Goal: Register for event/course

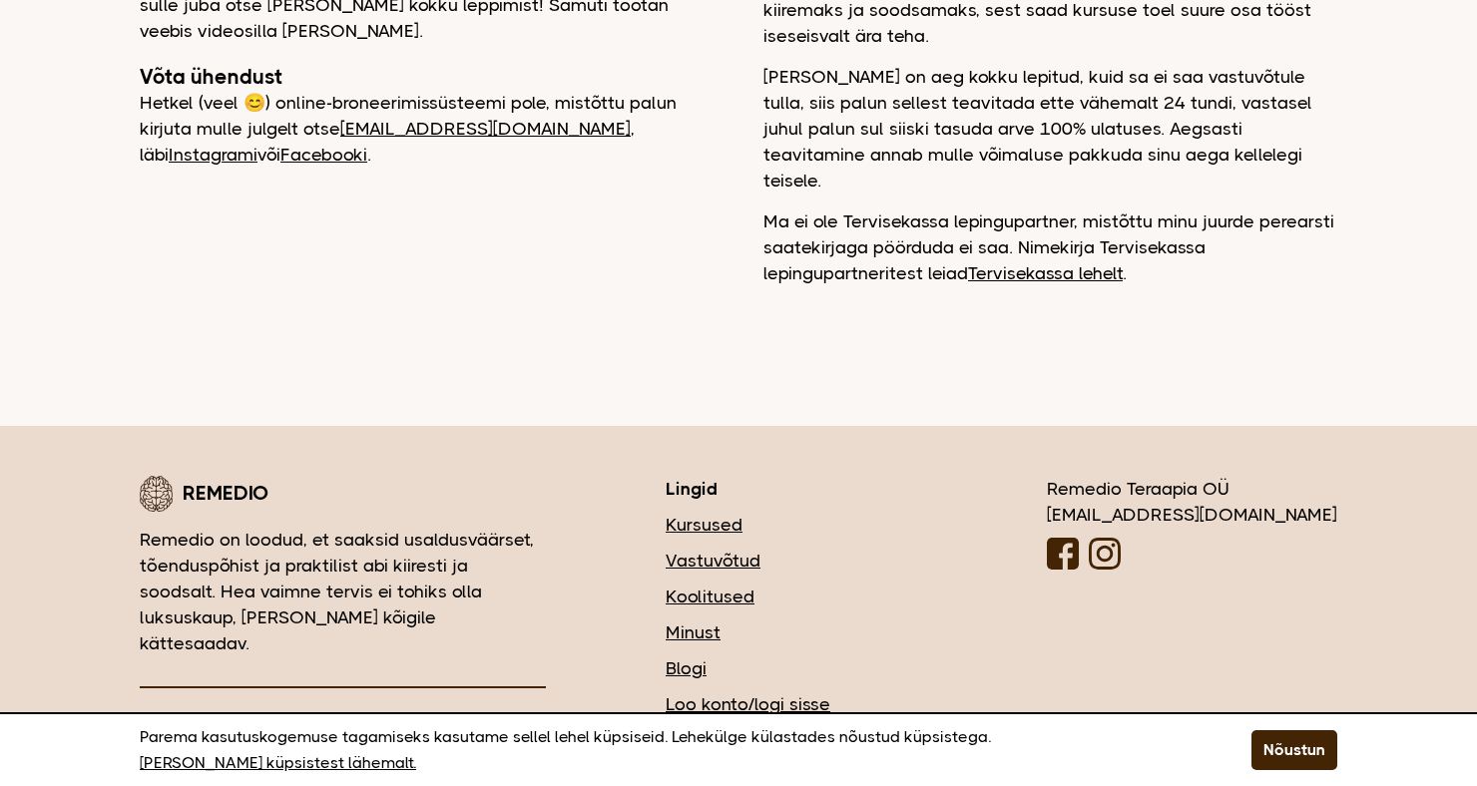
scroll to position [544, 0]
click at [836, 547] on link "Vastuvõtud" at bounding box center [796, 560] width 261 height 26
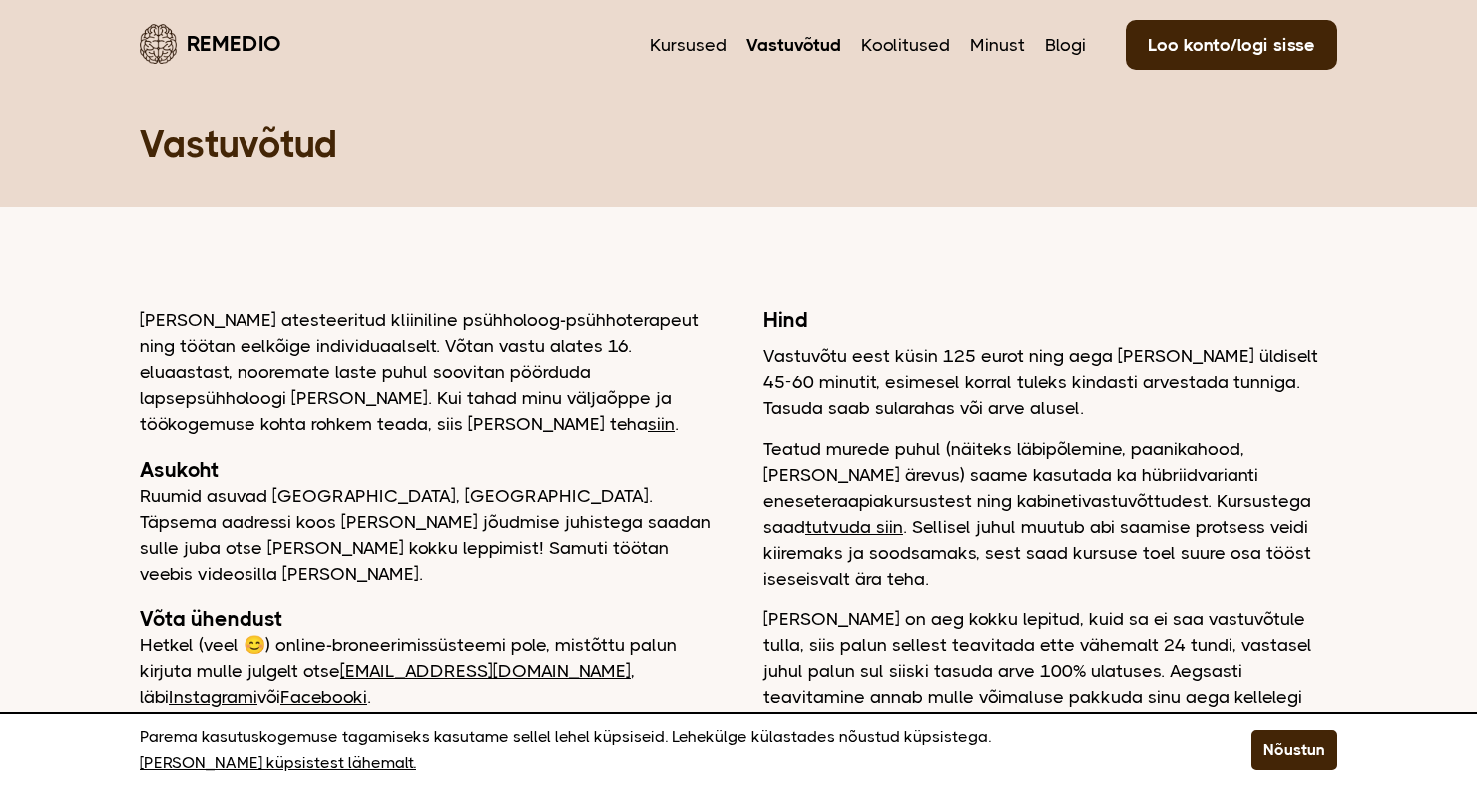
click at [903, 517] on link "tutvuda siin" at bounding box center [854, 527] width 98 height 20
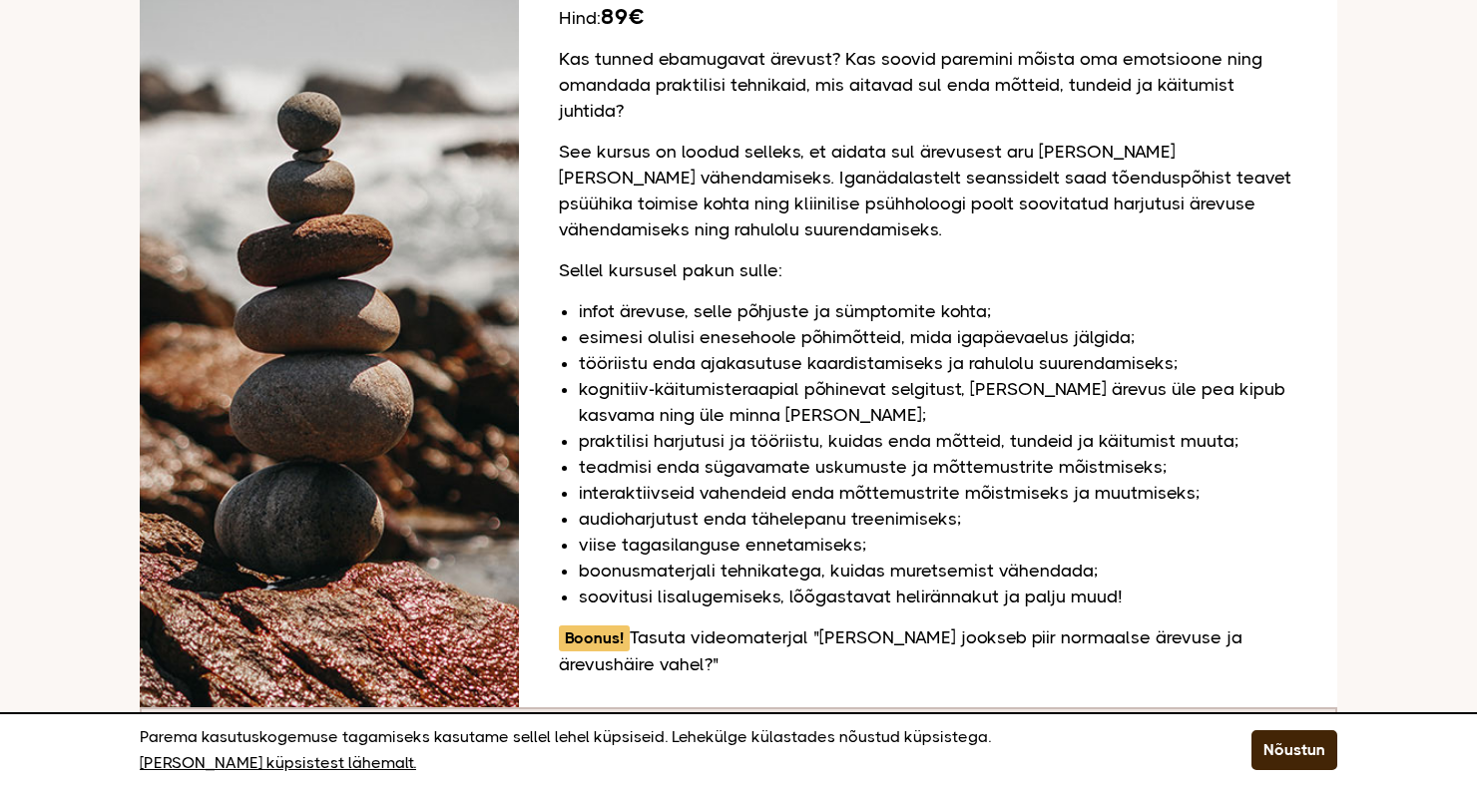
scroll to position [447, 0]
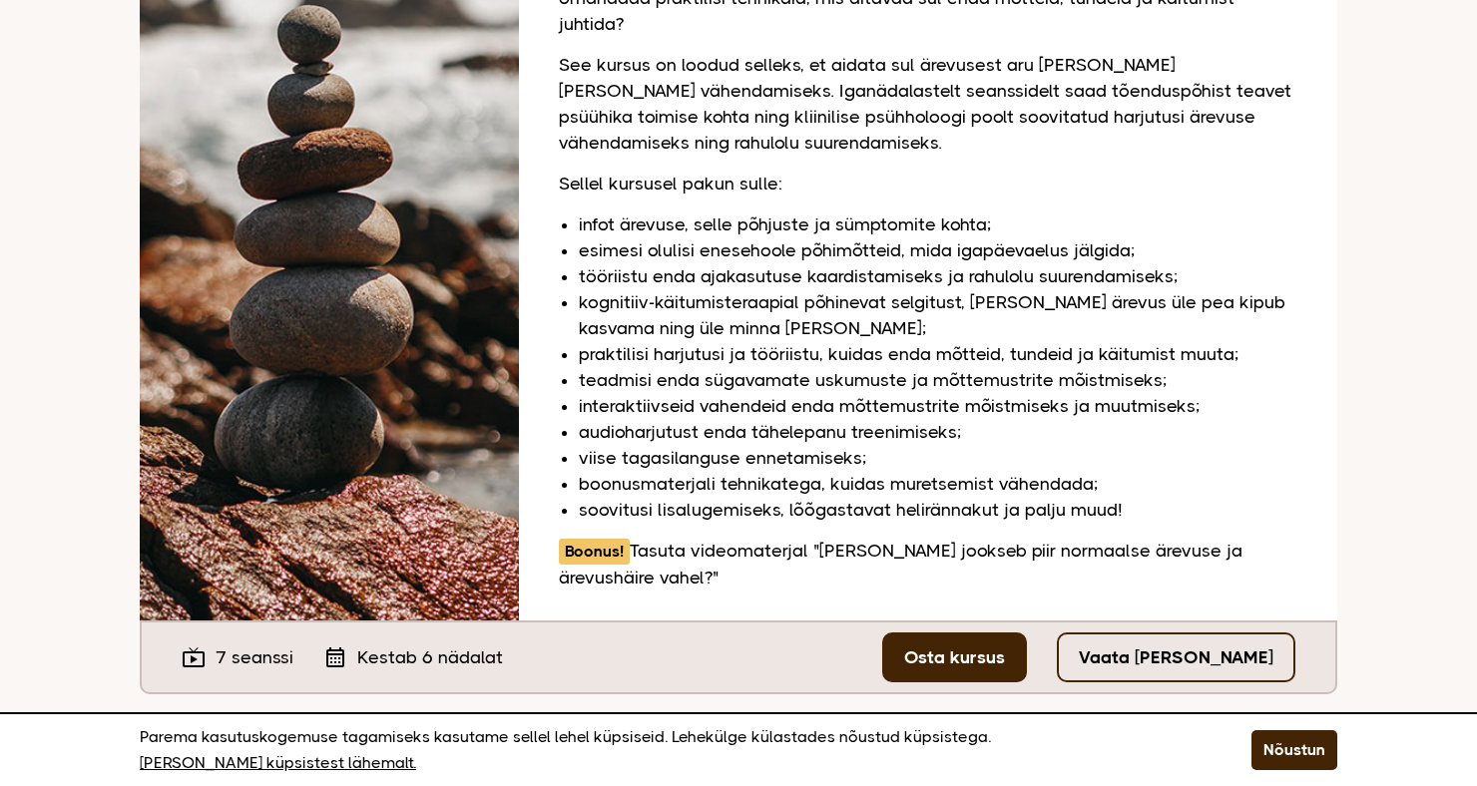
click at [1166, 641] on link "Vaata tasuta seanssi" at bounding box center [1176, 658] width 238 height 50
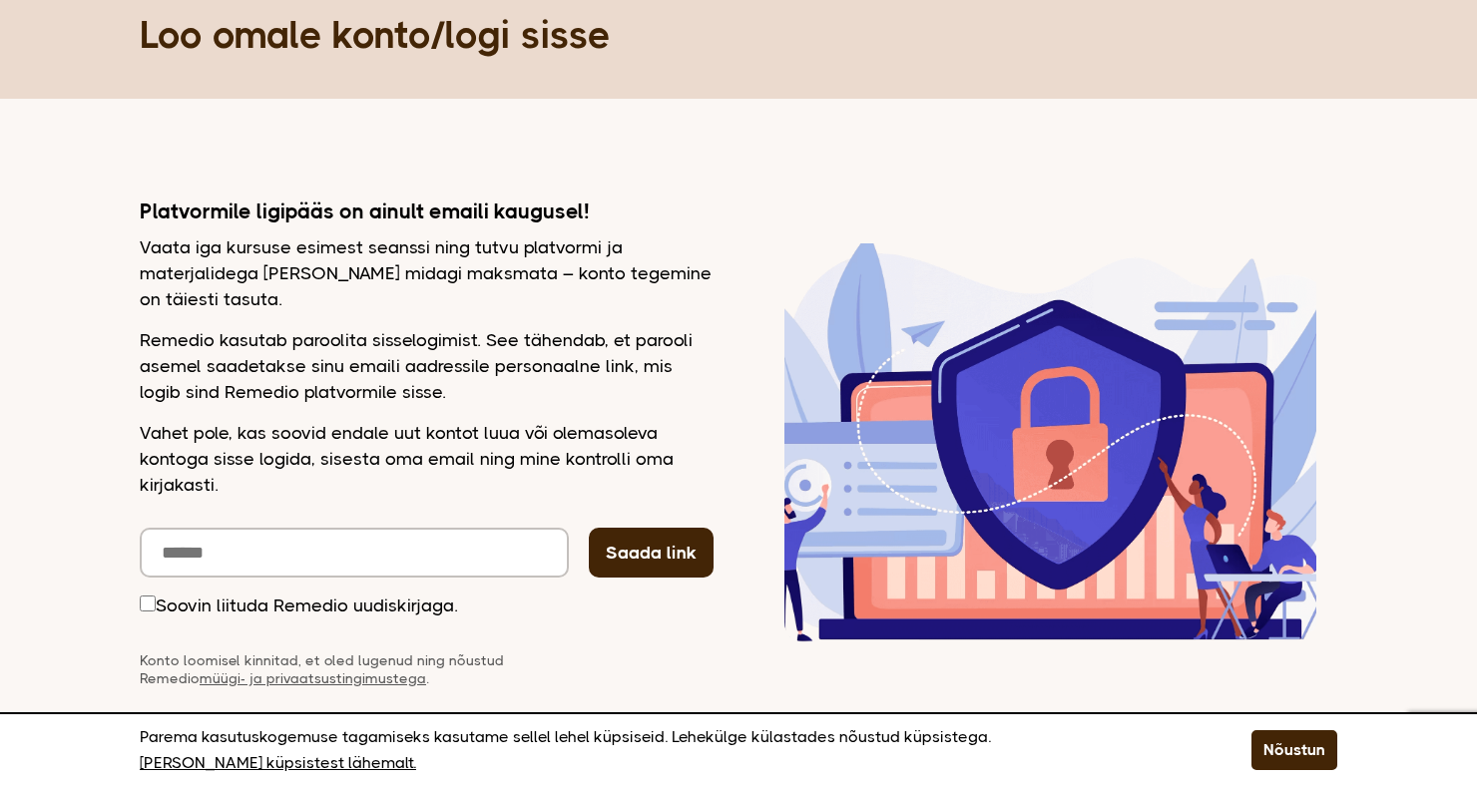
scroll to position [128, 0]
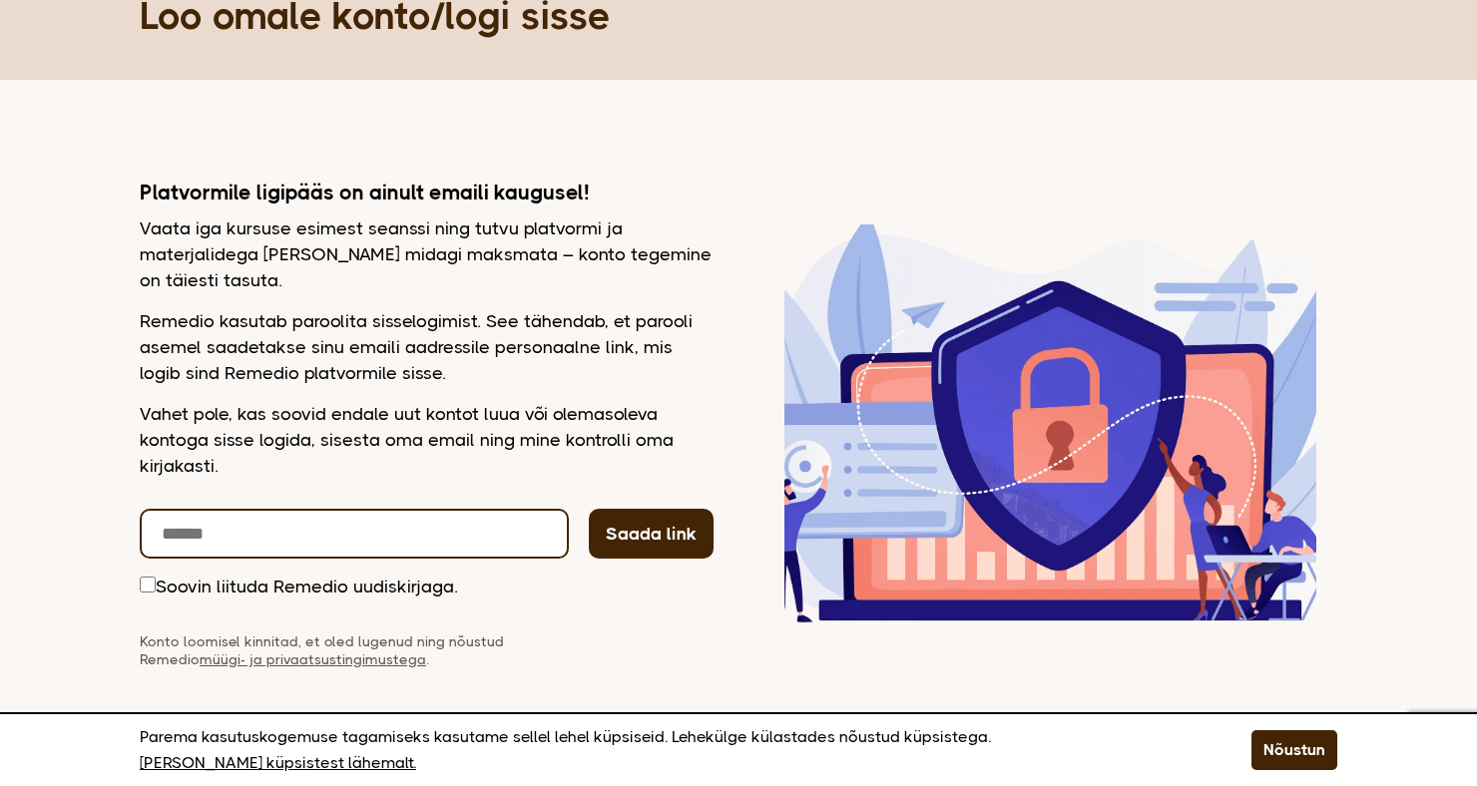
click at [320, 535] on input "email" at bounding box center [354, 534] width 429 height 50
type input "**********"
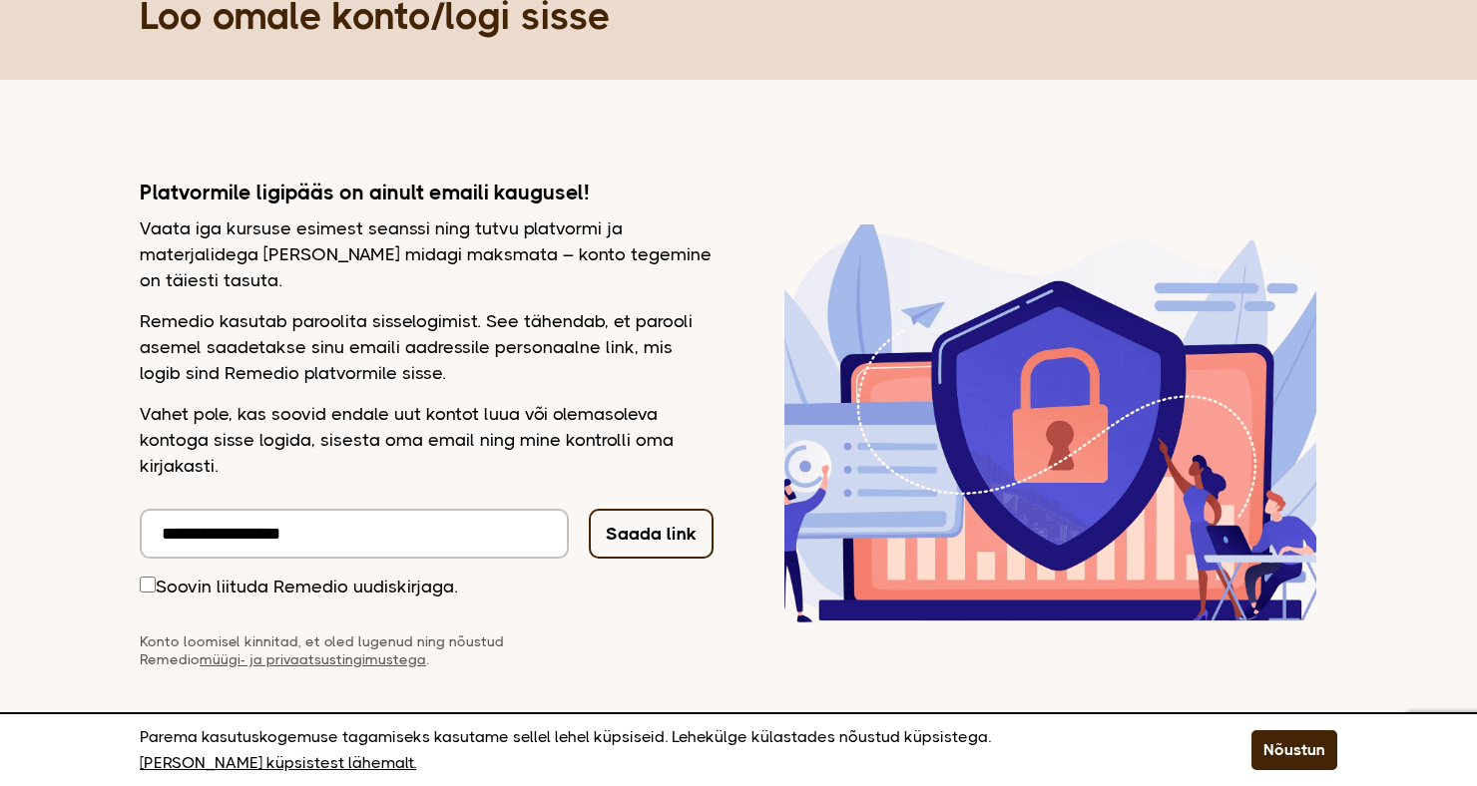
click at [651, 536] on button "Saada link" at bounding box center [651, 534] width 125 height 50
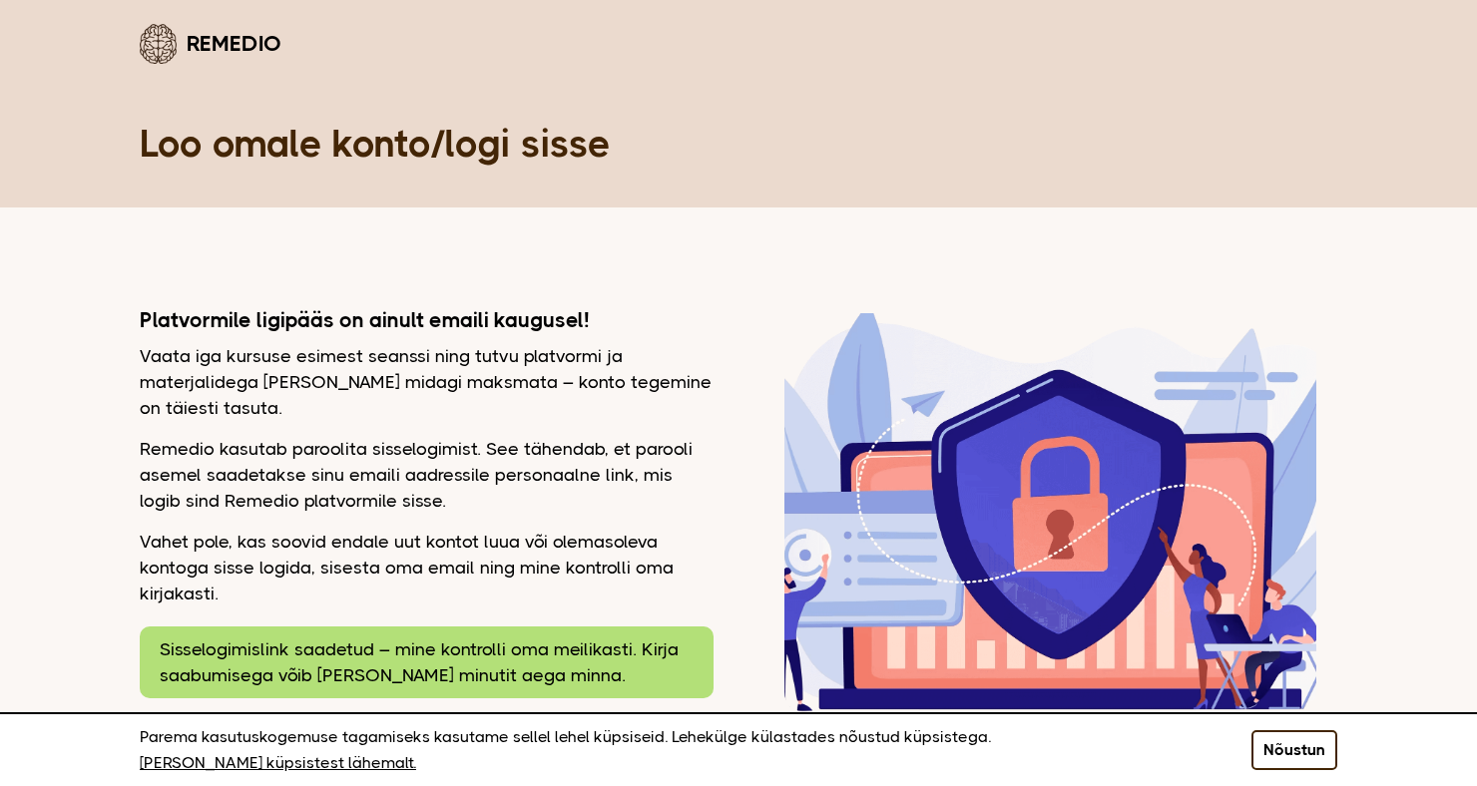
click at [1301, 761] on button "Nõustun" at bounding box center [1294, 750] width 86 height 40
click at [1301, 761] on div "Platvormile ligipääs on ainult emaili kaugusel! Vaata iga kursuse esimest seans…" at bounding box center [738, 606] width 1197 height 599
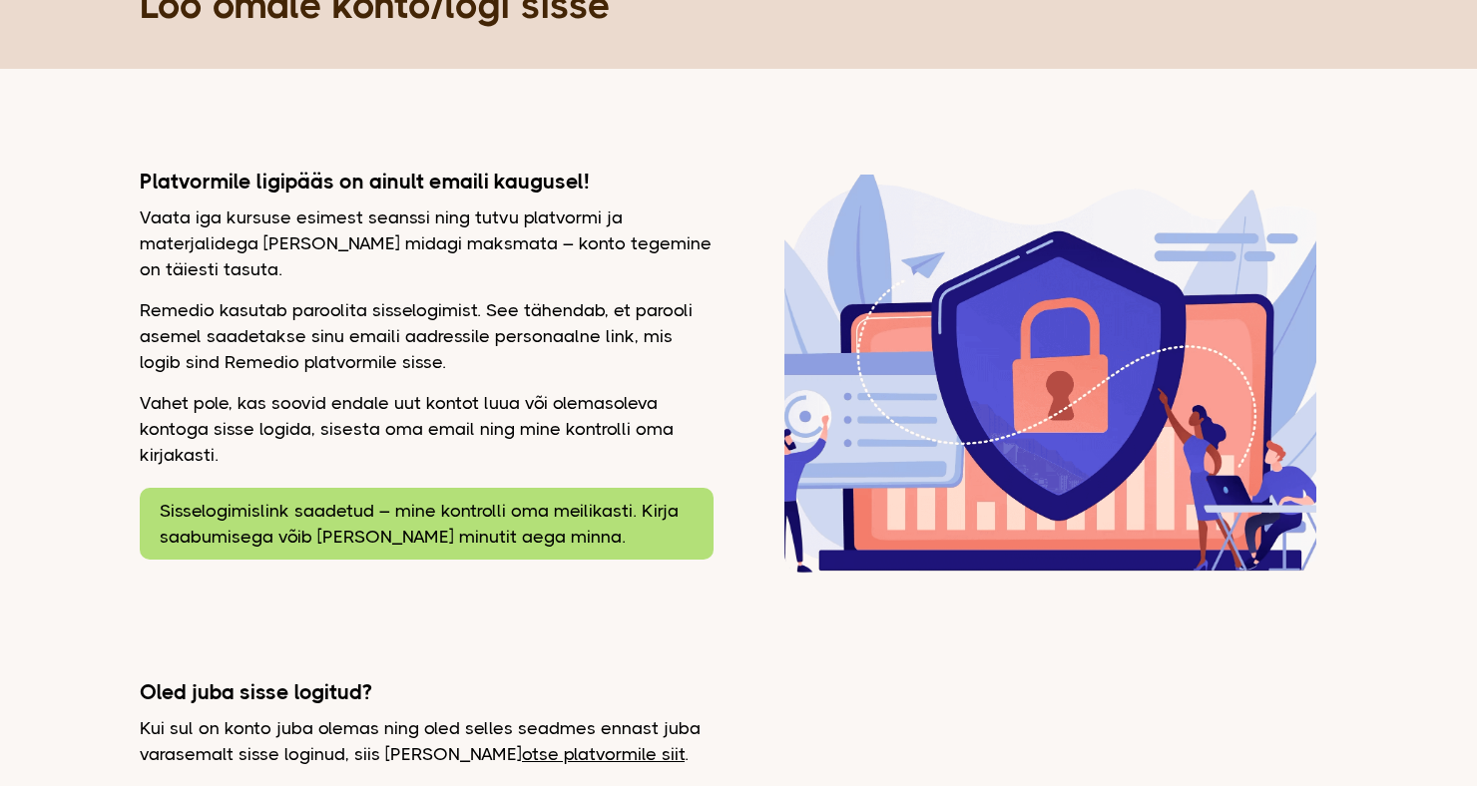
scroll to position [140, 0]
click at [563, 753] on link "otse platvormile siit" at bounding box center [603, 753] width 163 height 20
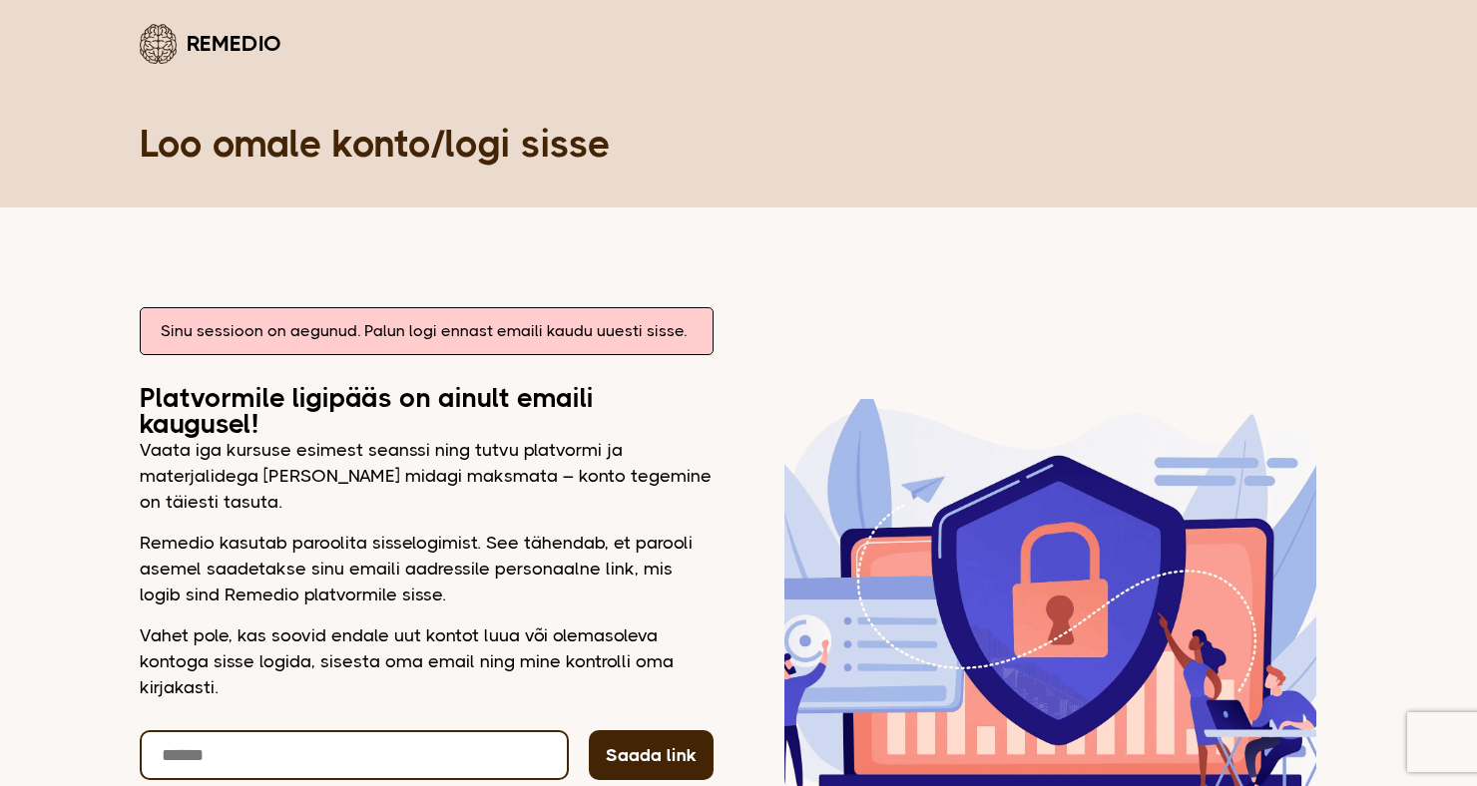
click at [337, 754] on input "email" at bounding box center [354, 755] width 429 height 50
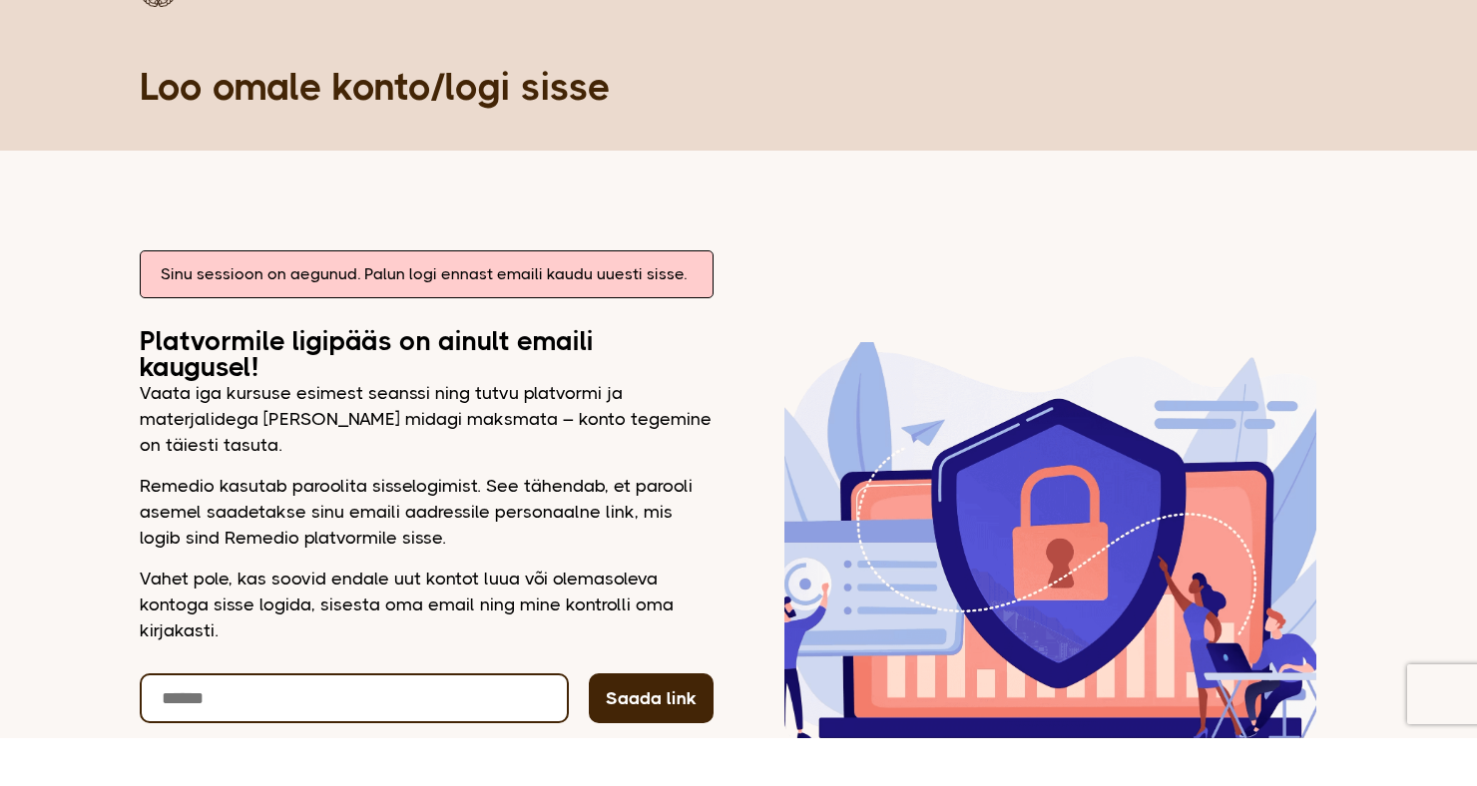
scroll to position [204, 0]
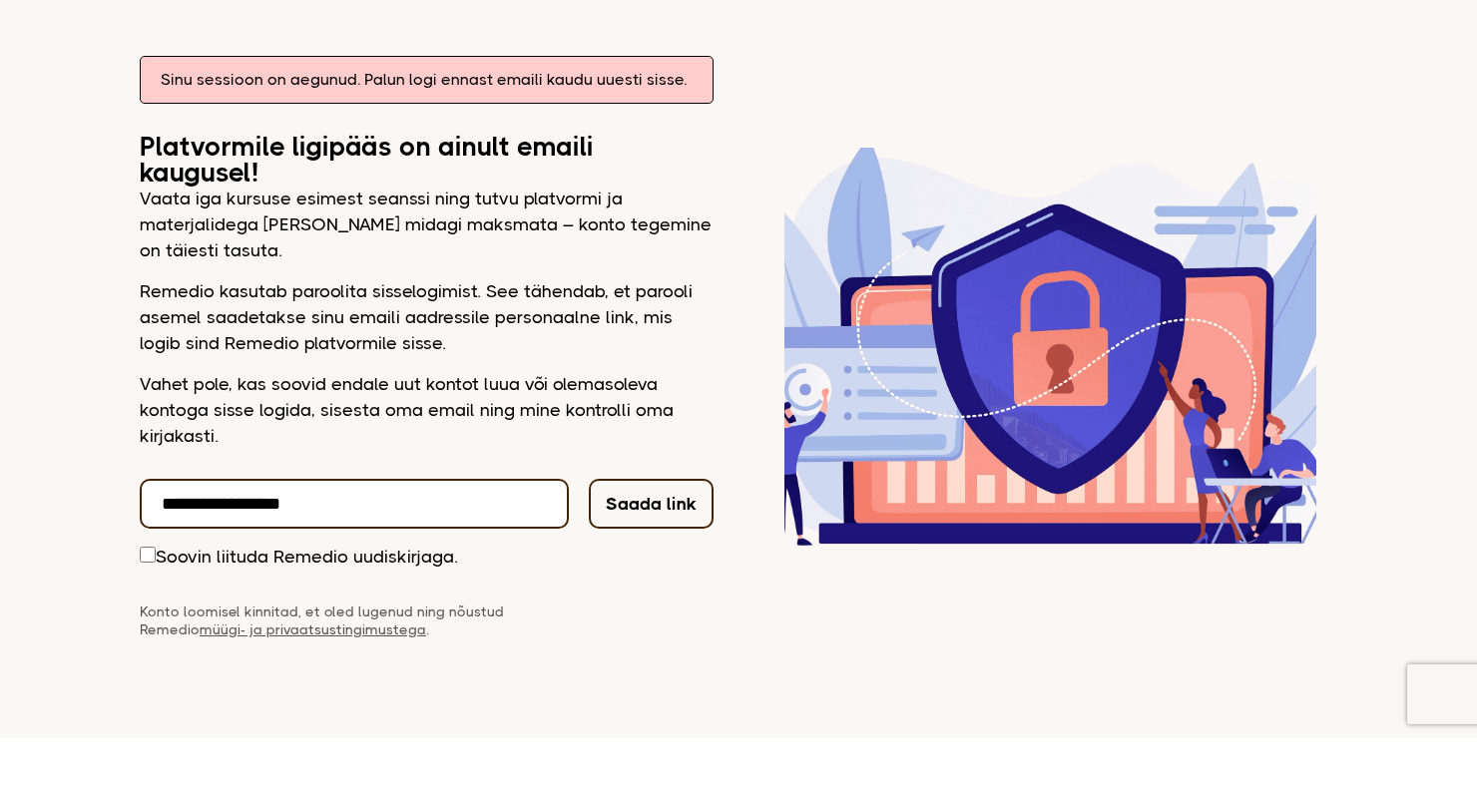
type input "**********"
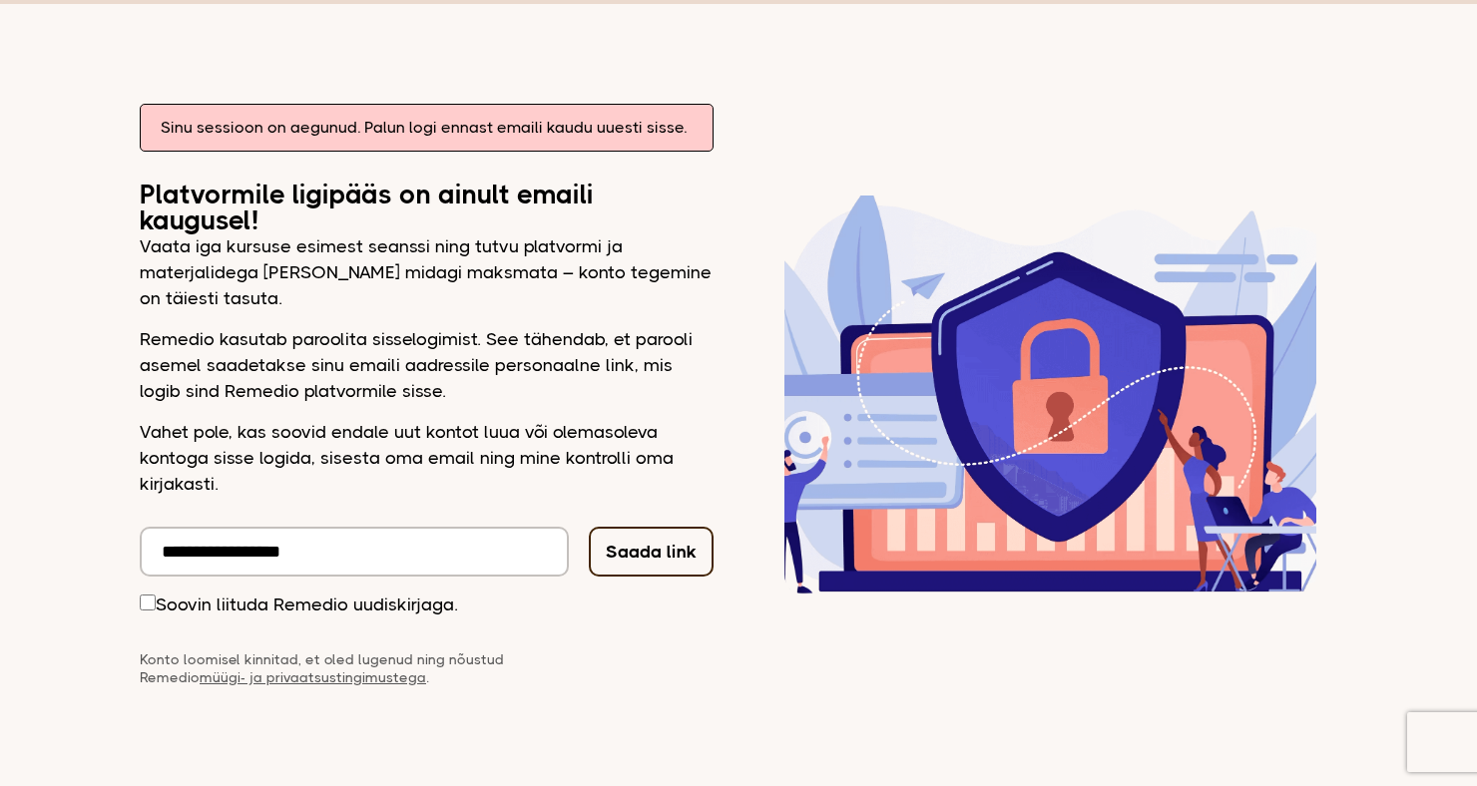
click at [654, 517] on div "**********" at bounding box center [427, 395] width 574 height 583
click at [658, 558] on button "Saada link" at bounding box center [651, 552] width 125 height 50
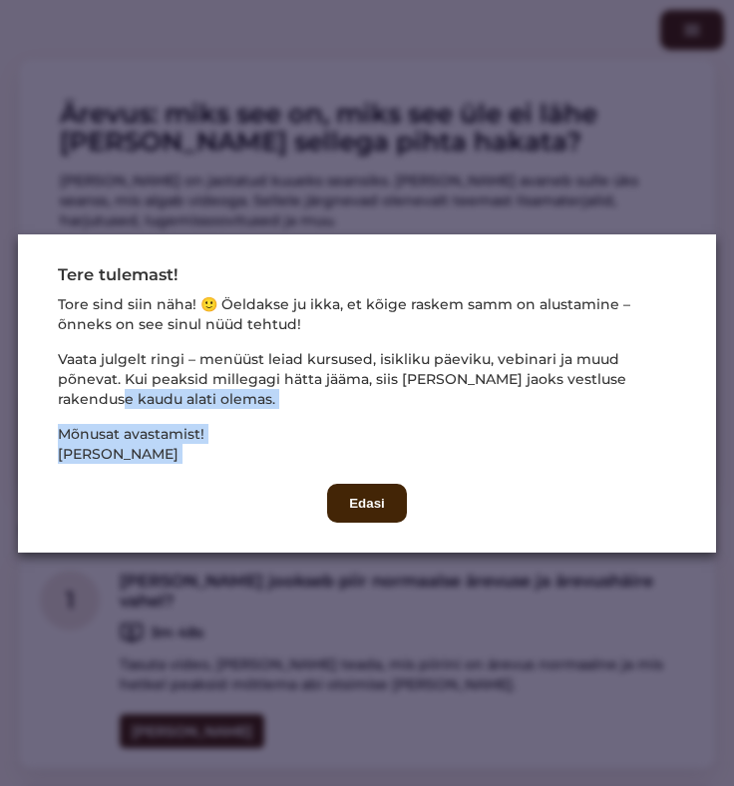
click at [208, 496] on div "Tere tulemast! Tore sind siin näha! 🙂 Öeldakse ju ikka, et kõige raskem samm on…" at bounding box center [367, 393] width 619 height 258
click at [180, 553] on div "Tere tulemast! Tore sind siin näha! 🙂 Öeldakse ju ikka, et kõige raskem samm on…" at bounding box center [367, 394] width 699 height 318
click at [201, 553] on div "Tere tulemast! Tore sind siin näha! 🙂 Öeldakse ju ikka, et kõige raskem samm on…" at bounding box center [367, 394] width 699 height 318
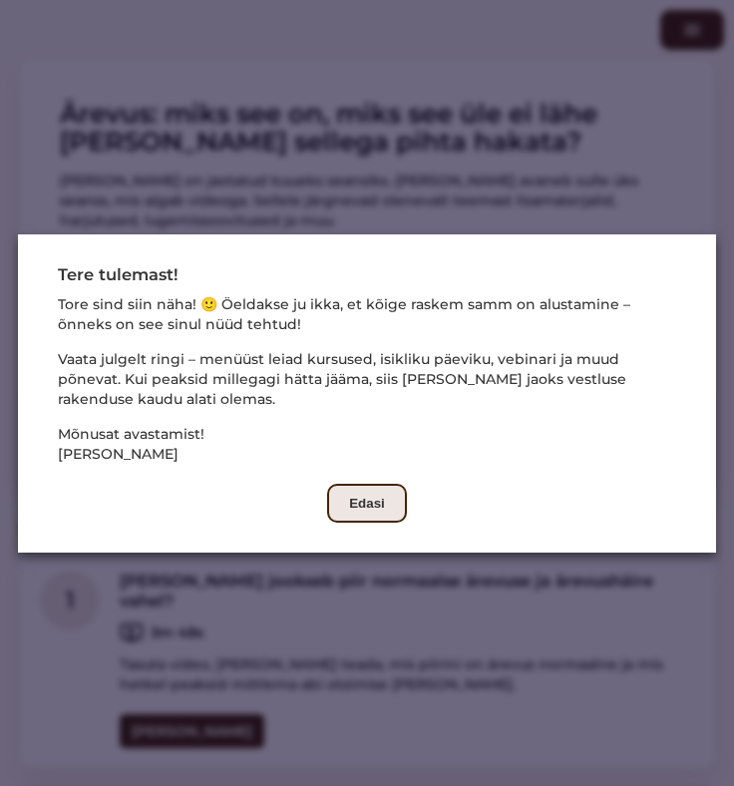
click at [370, 523] on button "Edasi" at bounding box center [367, 503] width 80 height 39
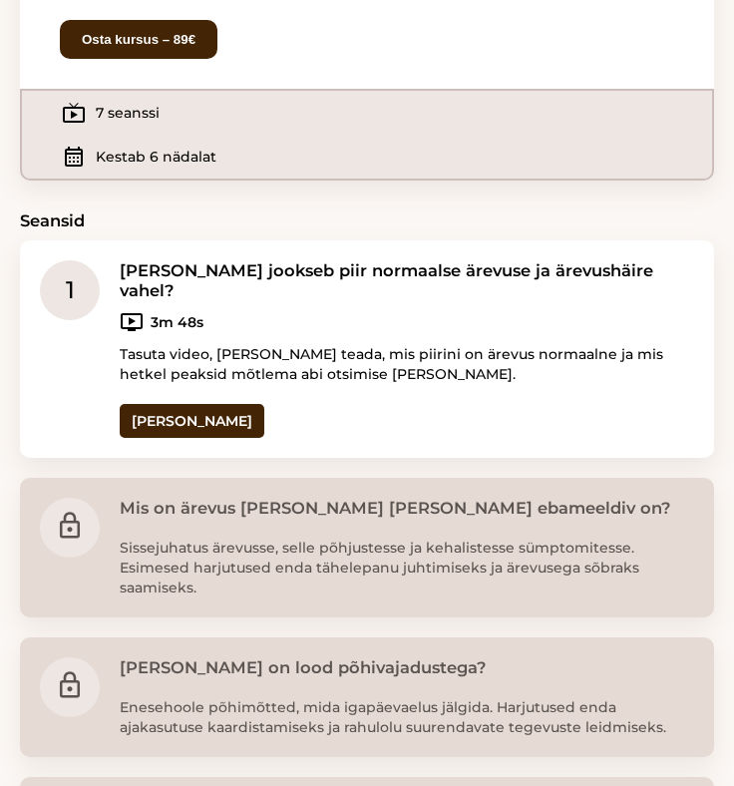
scroll to position [275, 0]
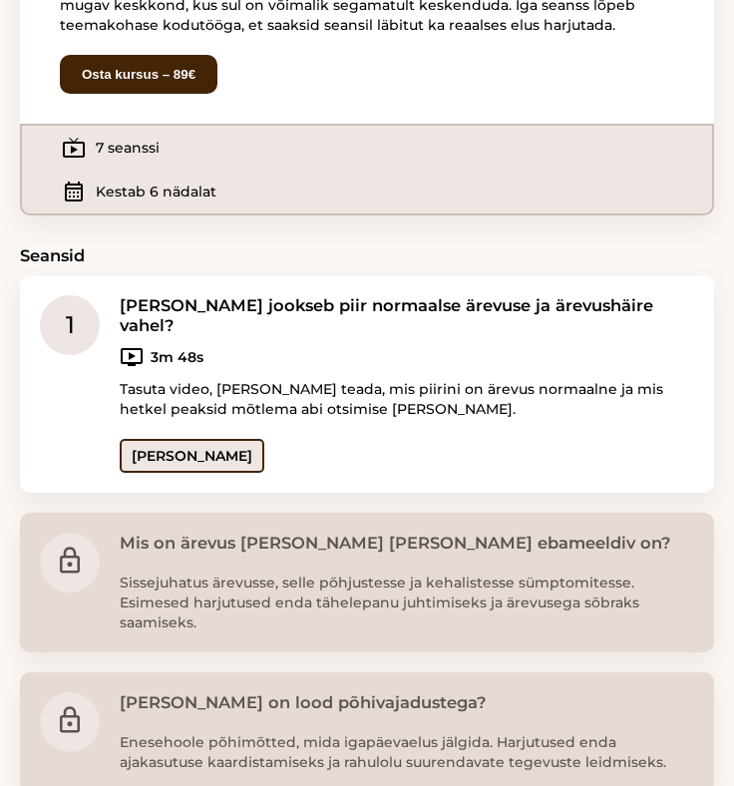
click at [170, 473] on link "[PERSON_NAME]" at bounding box center [192, 456] width 145 height 34
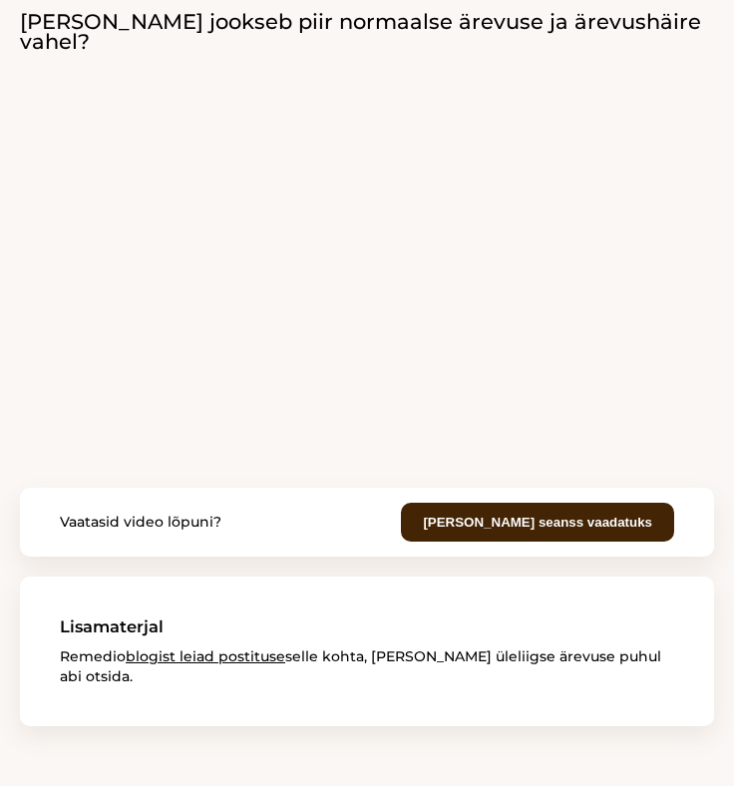
scroll to position [39, 0]
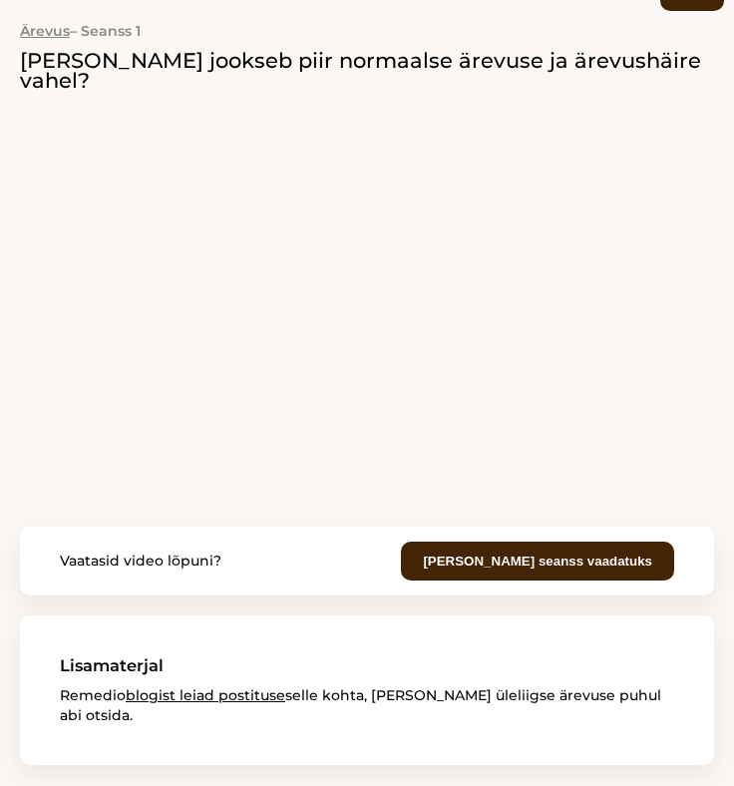
scroll to position [275, 0]
